Goal: Check status: Check status

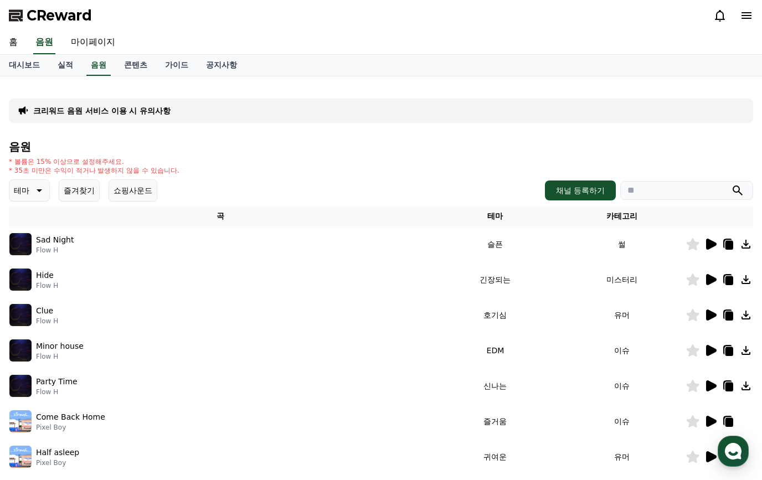
click at [63, 68] on link "실적" at bounding box center [65, 65] width 33 height 21
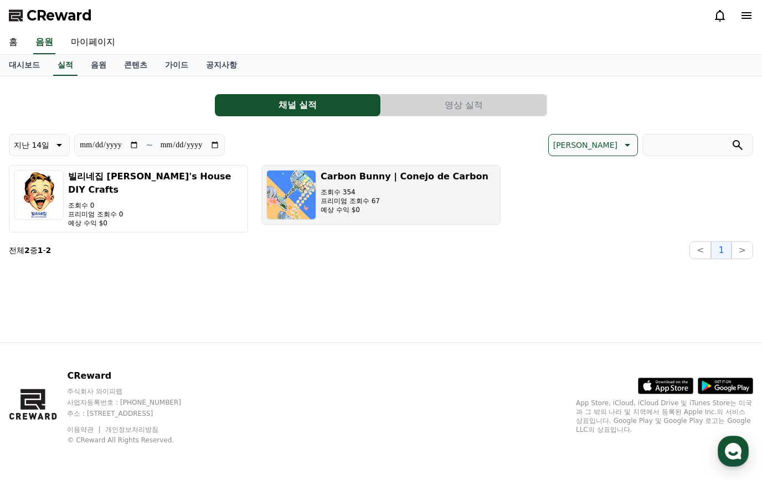
click at [349, 209] on p "예상 수익 $0" at bounding box center [405, 210] width 168 height 9
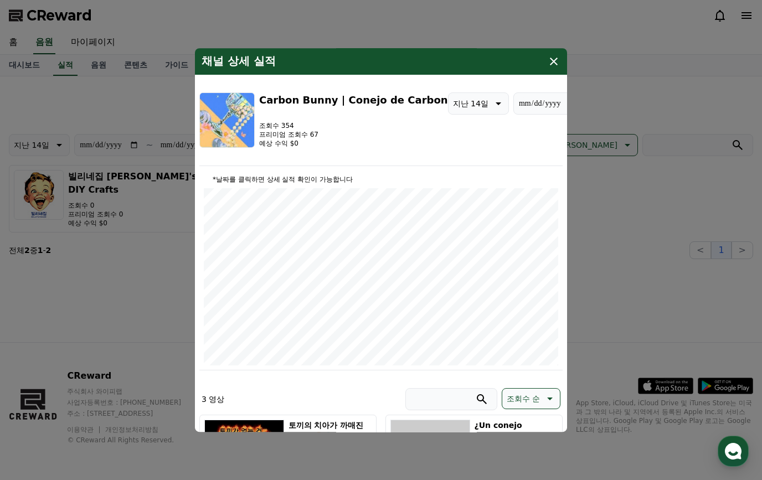
scroll to position [166, 0]
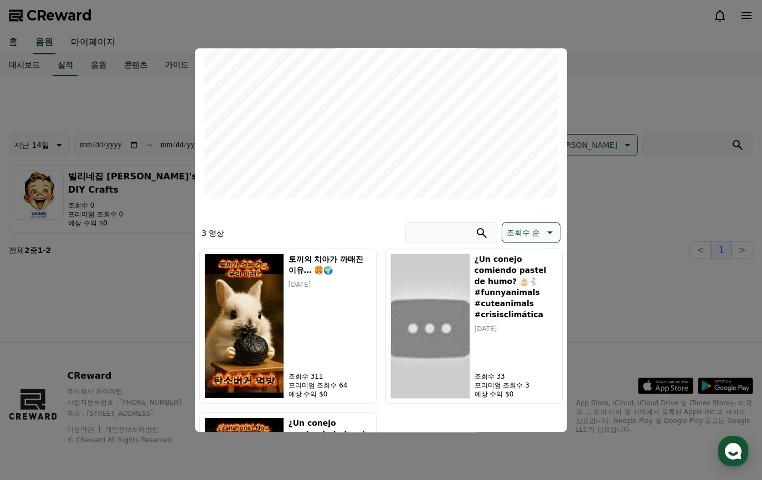
type input "**********"
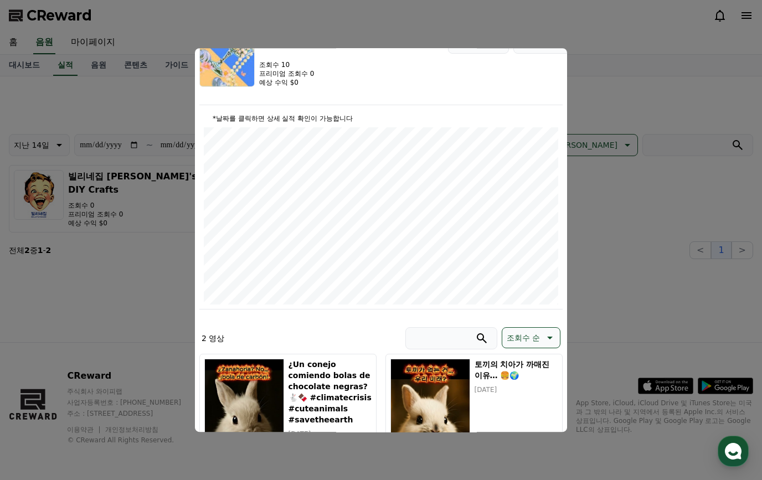
scroll to position [53, 0]
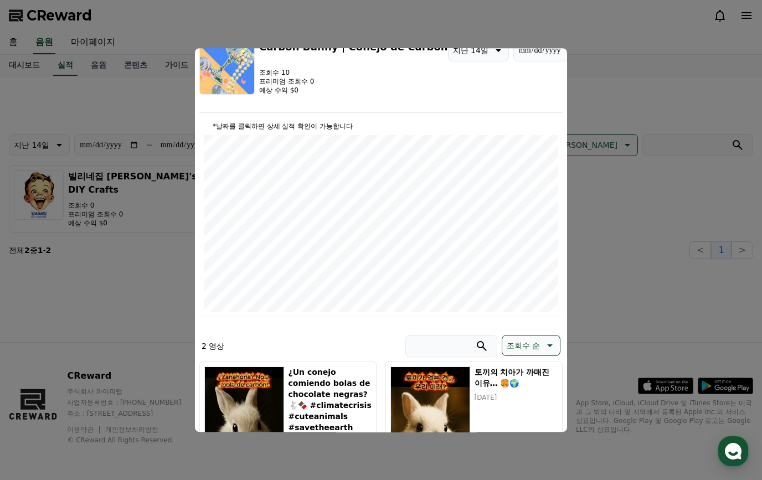
click at [581, 204] on button "close modal" at bounding box center [381, 240] width 762 height 480
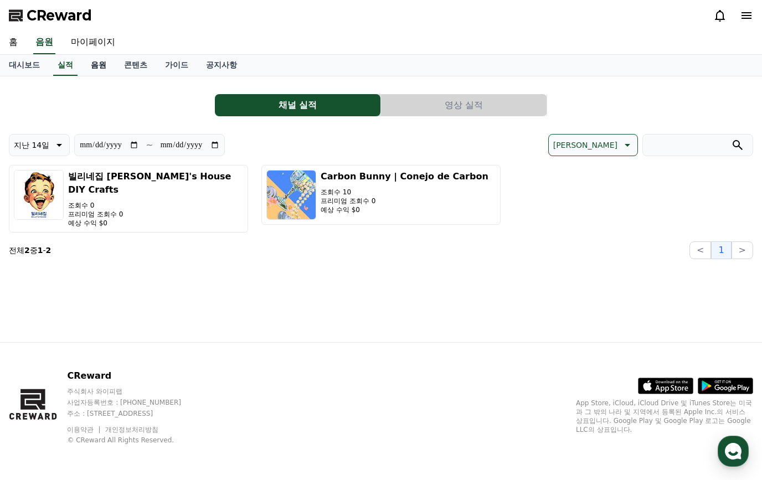
click at [100, 71] on link "음원" at bounding box center [98, 65] width 33 height 21
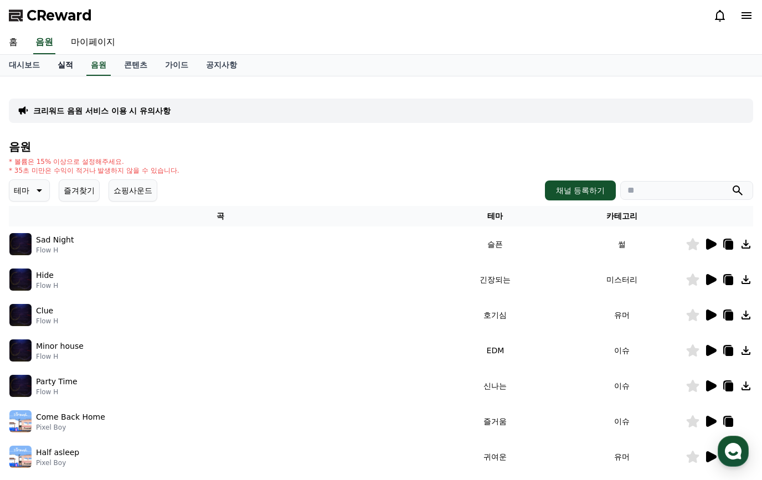
click at [52, 63] on link "실적" at bounding box center [65, 65] width 33 height 21
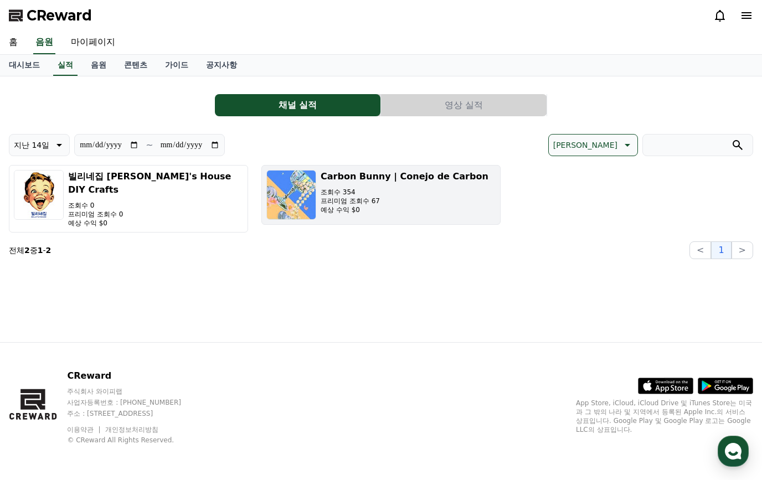
click at [332, 180] on h3 "Carbon Bunny | Conejo de Carbon" at bounding box center [405, 176] width 168 height 13
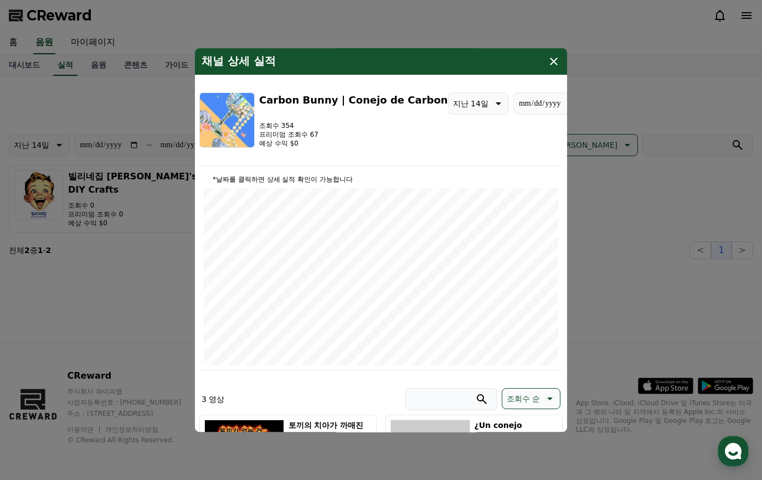
type input "**********"
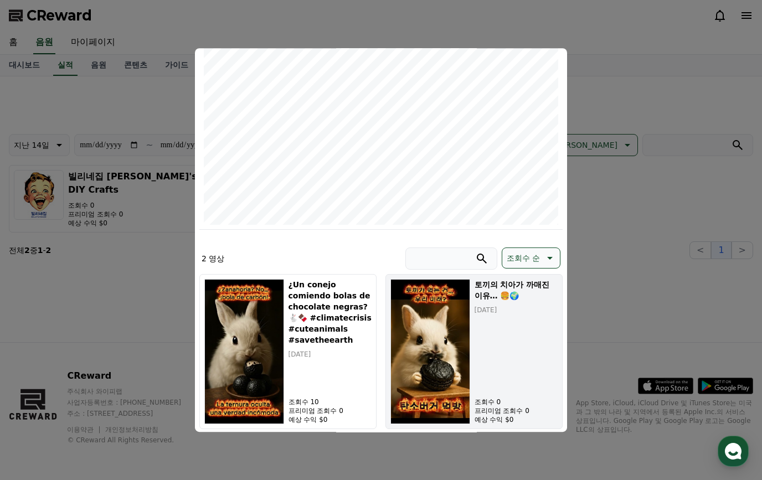
scroll to position [164, 0]
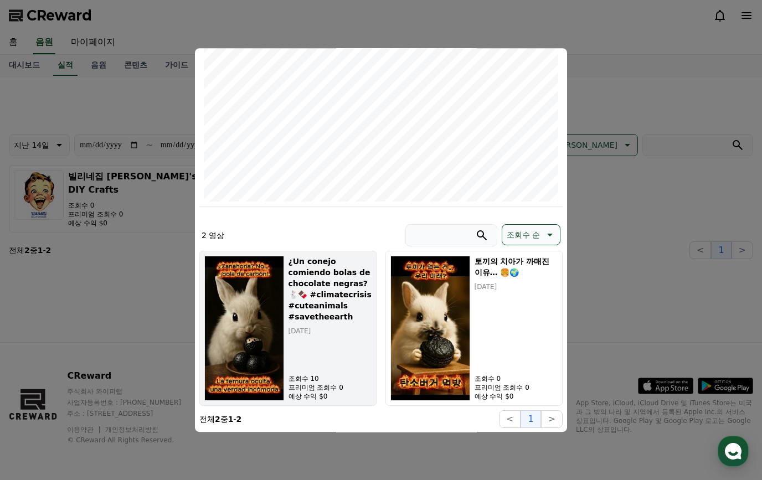
click at [339, 296] on h5 "¿Un conejo comiendo bolas de chocolate negras? 🐇🍫 #climatecrisis #cuteanimals #…" at bounding box center [330, 289] width 83 height 66
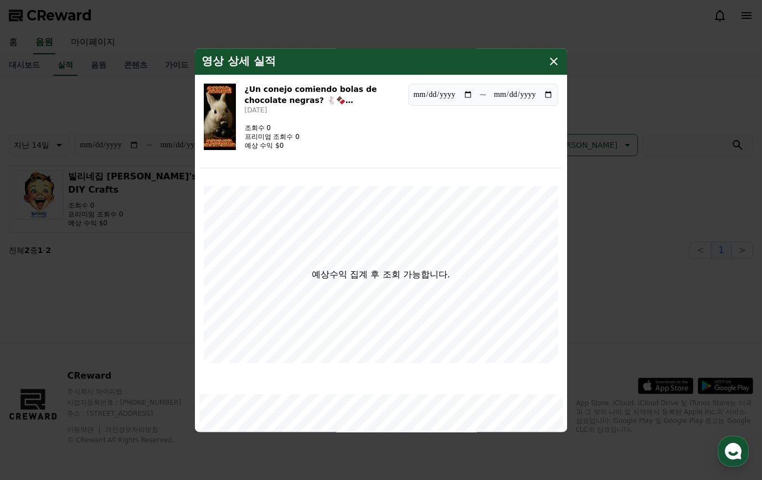
click at [611, 240] on button "close modal" at bounding box center [381, 240] width 762 height 480
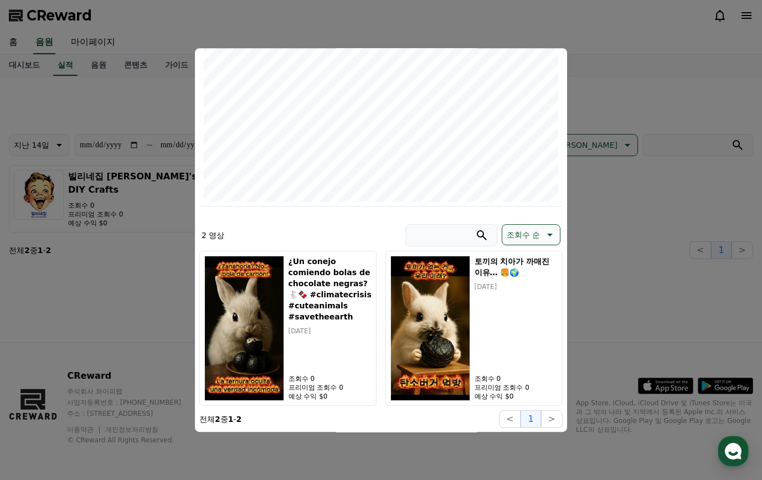
click at [640, 316] on button "close modal" at bounding box center [381, 240] width 762 height 480
